Goal: Task Accomplishment & Management: Manage account settings

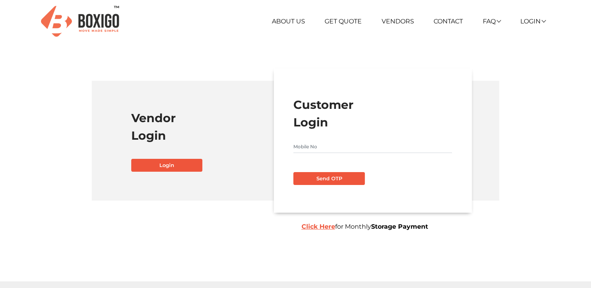
click at [324, 146] on input "text" at bounding box center [372, 147] width 159 height 13
type input "9535046978"
click at [321, 178] on button "Send OTP" at bounding box center [328, 178] width 71 height 13
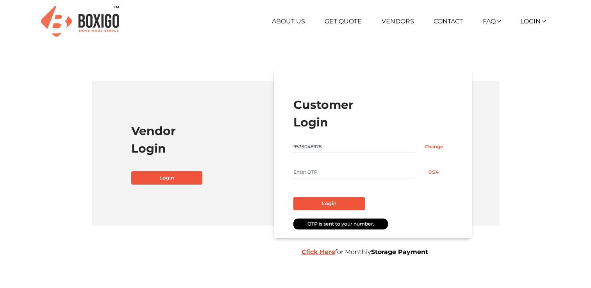
click at [309, 170] on input "text" at bounding box center [354, 172] width 122 height 13
type input "9452"
click at [328, 205] on button "Login" at bounding box center [328, 203] width 71 height 13
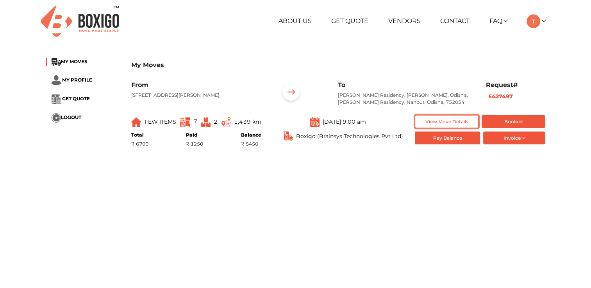
click at [445, 128] on button "View Move Details" at bounding box center [447, 121] width 64 height 13
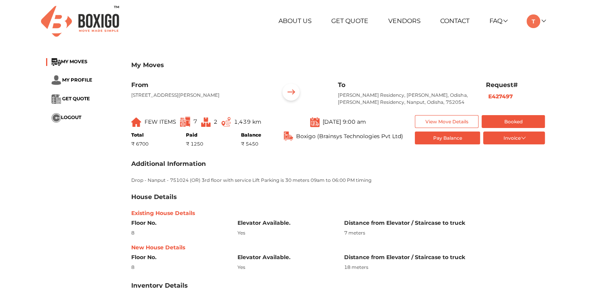
click at [104, 186] on div "My Moves MY MOVES MY PROFILE GET QUOTE LOGOUT My Moves From [STREET_ADDRESS] To…" at bounding box center [295, 217] width 511 height 330
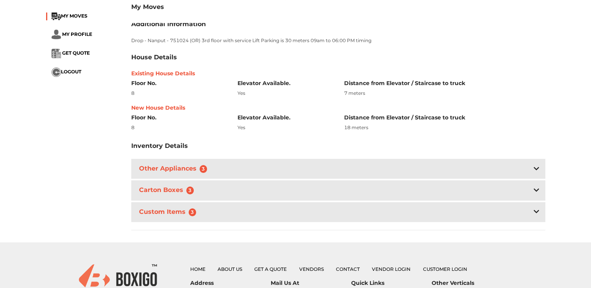
scroll to position [141, 0]
click at [239, 174] on div "Other Appliances 3" at bounding box center [338, 168] width 414 height 20
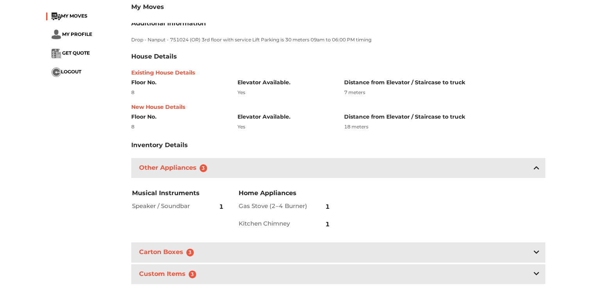
click at [206, 263] on div "Carton Boxes 3" at bounding box center [338, 253] width 414 height 20
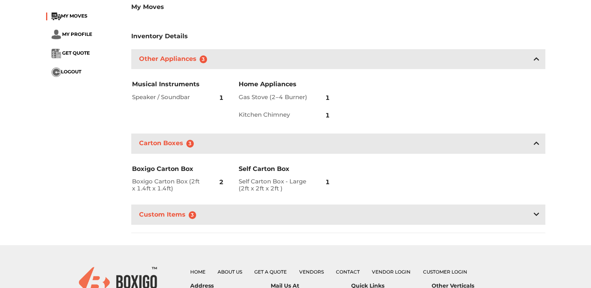
scroll to position [313, 0]
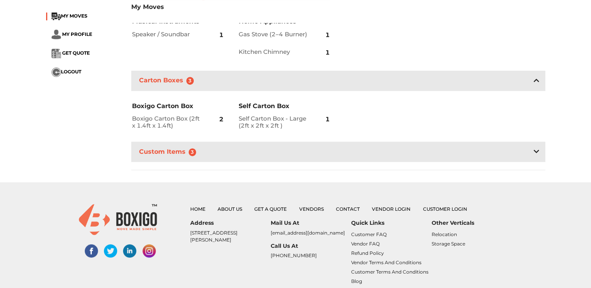
click at [206, 160] on div "Custom Items 3" at bounding box center [338, 152] width 414 height 20
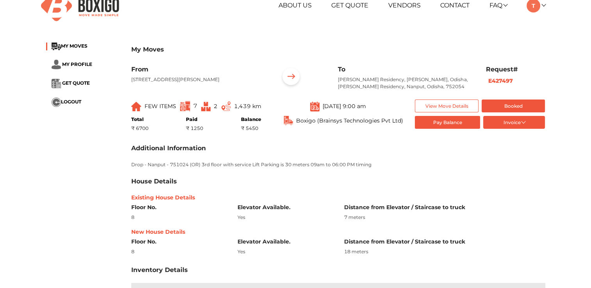
scroll to position [0, 0]
